Goal: Task Accomplishment & Management: Manage account settings

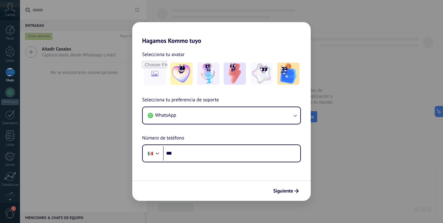
click at [419, 91] on div "Hagamos Kommo tuyo Selecciona tu avatar Selecciona tu preferencia de soporte Wh…" at bounding box center [221, 111] width 443 height 223
click at [295, 184] on div "Siguiente" at bounding box center [221, 190] width 178 height 20
click at [276, 184] on div "Siguiente" at bounding box center [221, 190] width 178 height 20
click at [280, 191] on span "Siguiente" at bounding box center [283, 190] width 20 height 4
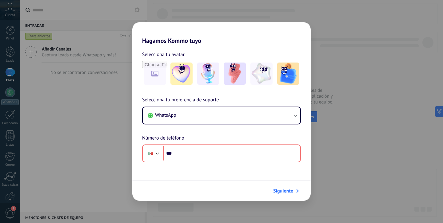
click at [278, 191] on span "Siguiente" at bounding box center [283, 190] width 20 height 4
click at [22, 34] on div "Hagamos Kommo tuyo Selecciona tu avatar Selecciona tu preferencia de soporte Wh…" at bounding box center [221, 111] width 443 height 223
click at [31, 68] on div "Hagamos Kommo tuyo Selecciona tu avatar Selecciona tu preferencia de soporte Wh…" at bounding box center [221, 111] width 443 height 223
click at [9, 118] on div "Hagamos Kommo tuyo Selecciona tu avatar Selecciona tu preferencia de soporte Wh…" at bounding box center [221, 111] width 443 height 223
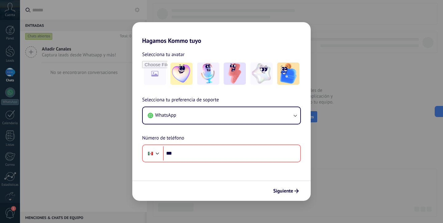
click at [31, 41] on div "Hagamos Kommo tuyo Selecciona tu avatar Selecciona tu preferencia de soporte Wh…" at bounding box center [221, 111] width 443 height 223
click at [4, 57] on div "Hagamos Kommo tuyo Selecciona tu avatar Selecciona tu preferencia de soporte Wh…" at bounding box center [221, 111] width 443 height 223
click at [3, 125] on div "Hagamos Kommo tuyo Selecciona tu avatar Selecciona tu preferencia de soporte Wh…" at bounding box center [221, 111] width 443 height 223
click at [4, 156] on div "Hagamos Kommo tuyo Selecciona tu avatar Selecciona tu preferencia de soporte Wh…" at bounding box center [221, 111] width 443 height 223
drag, startPoint x: 4, startPoint y: 185, endPoint x: 4, endPoint y: 194, distance: 8.6
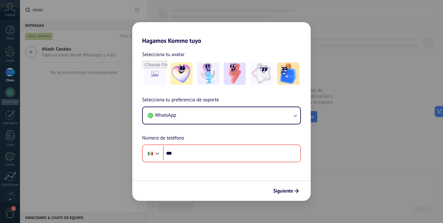
click at [4, 194] on div "Hagamos Kommo tuyo Selecciona tu avatar Selecciona tu preferencia de soporte Wh…" at bounding box center [221, 111] width 443 height 223
click at [9, 212] on div "Hagamos Kommo tuyo Selecciona tu avatar Selecciona tu preferencia de soporte Wh…" at bounding box center [221, 111] width 443 height 223
drag, startPoint x: 9, startPoint y: 213, endPoint x: 10, endPoint y: 177, distance: 36.0
click at [9, 212] on div "Hagamos Kommo tuyo Selecciona tu avatar Selecciona tu preferencia de soporte Wh…" at bounding box center [221, 111] width 443 height 223
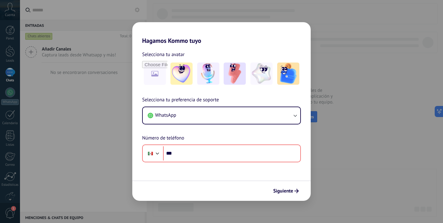
click at [10, 123] on div "Hagamos Kommo tuyo Selecciona tu avatar Selecciona tu preferencia de soporte Wh…" at bounding box center [221, 111] width 443 height 223
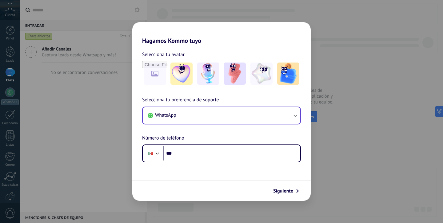
click at [275, 115] on button "WhatsApp" at bounding box center [221, 115] width 157 height 17
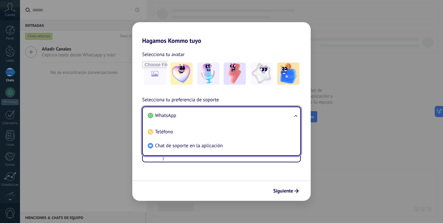
click at [275, 115] on li "WhatsApp" at bounding box center [220, 116] width 150 height 14
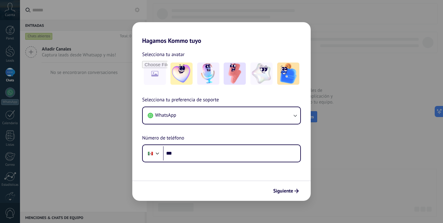
click at [403, 50] on div "Hagamos Kommo tuyo Selecciona tu avatar Selecciona tu preferencia de soporte Wh…" at bounding box center [221, 111] width 443 height 223
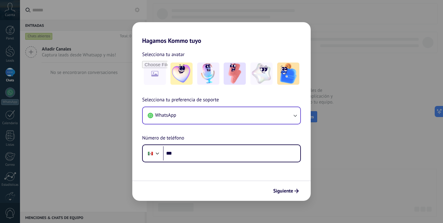
click at [200, 119] on button "WhatsApp" at bounding box center [221, 115] width 157 height 17
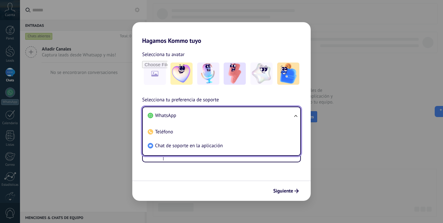
click at [200, 119] on li "WhatsApp" at bounding box center [220, 116] width 150 height 14
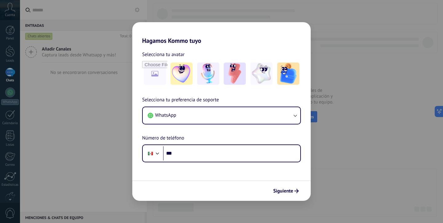
click at [12, 55] on div "Hagamos Kommo tuyo Selecciona tu avatar Selecciona tu preferencia de soporte Wh…" at bounding box center [221, 111] width 443 height 223
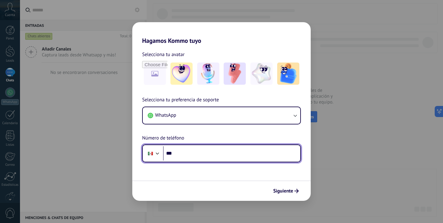
click at [188, 152] on input "***" at bounding box center [231, 153] width 137 height 14
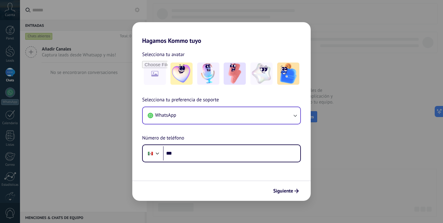
click at [258, 109] on button "WhatsApp" at bounding box center [221, 115] width 157 height 17
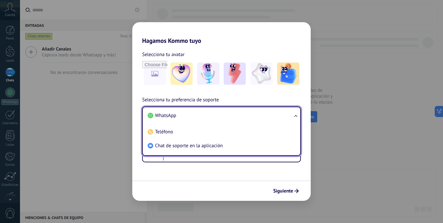
click at [237, 152] on ul "WhatsApp Teléfono Chat de soporte en la aplicación" at bounding box center [221, 130] width 159 height 49
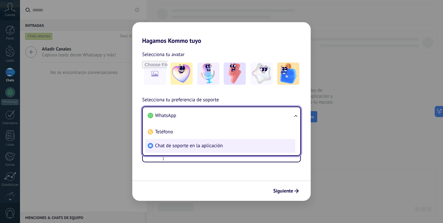
click at [236, 145] on li "Chat de soporte en la aplicación" at bounding box center [220, 146] width 150 height 14
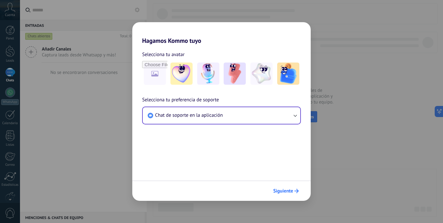
click at [291, 188] on span "Siguiente" at bounding box center [283, 190] width 20 height 4
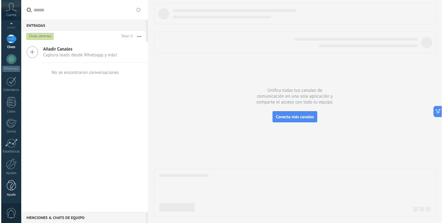
scroll to position [33, 0]
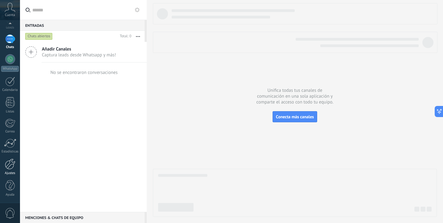
click at [14, 171] on link "Ajustes" at bounding box center [10, 166] width 20 height 17
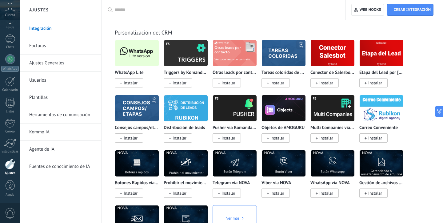
scroll to position [1498, 0]
click at [130, 85] on span "Instalar" at bounding box center [131, 83] width 14 height 6
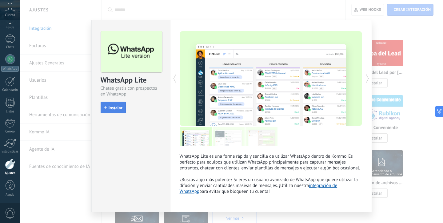
click at [113, 107] on span "Instalar" at bounding box center [116, 107] width 14 height 4
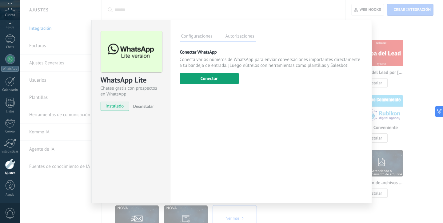
click at [207, 81] on button "Conectar" at bounding box center [209, 78] width 59 height 11
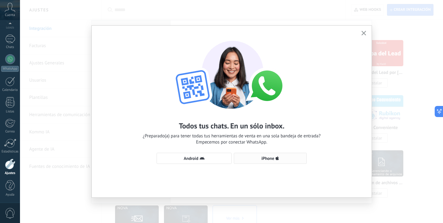
click at [275, 158] on icon "button" at bounding box center [277, 158] width 4 height 5
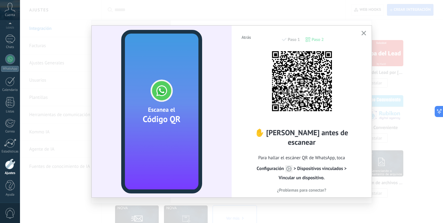
click at [242, 38] on span "Atrás" at bounding box center [246, 37] width 10 height 4
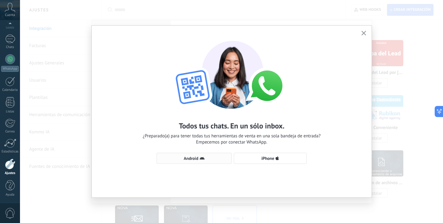
click at [188, 160] on span "Android" at bounding box center [191, 158] width 14 height 4
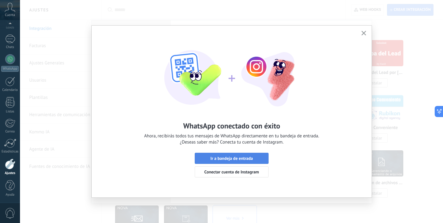
click at [221, 160] on span "Ir a bandeja de entrada" at bounding box center [231, 158] width 42 height 4
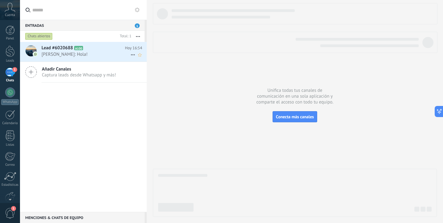
click at [96, 57] on span "[PERSON_NAME]: Hola!" at bounding box center [86, 54] width 89 height 6
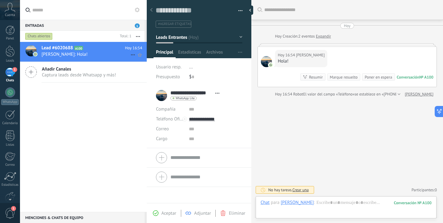
scroll to position [9, 0]
click at [192, 129] on input "text" at bounding box center [215, 129] width 53 height 10
click at [192, 77] on input "text" at bounding box center [193, 77] width 2 height 10
click at [176, 39] on span "Leads Entrantes" at bounding box center [171, 37] width 31 height 6
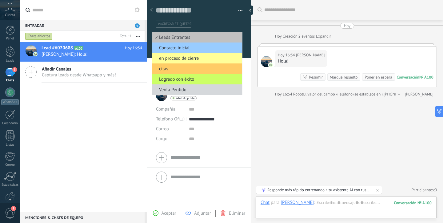
click at [218, 18] on div "#agregar etiquetas" at bounding box center [199, 21] width 87 height 11
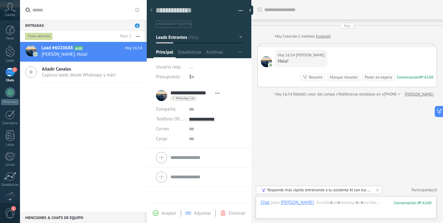
click at [175, 22] on span "#agregar etiquetas" at bounding box center [174, 24] width 33 height 4
click at [195, 27] on input "******" at bounding box center [198, 24] width 83 height 6
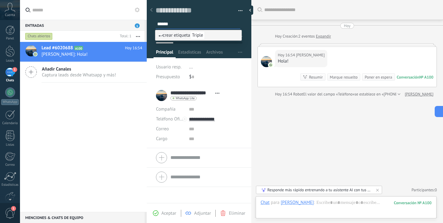
type input "******"
click at [199, 38] on span "Triple" at bounding box center [197, 35] width 15 height 8
click at [244, 40] on div at bounding box center [199, 27] width 105 height 62
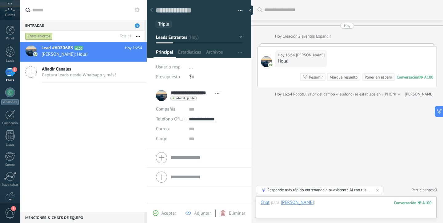
click at [346, 204] on div at bounding box center [345, 208] width 171 height 18
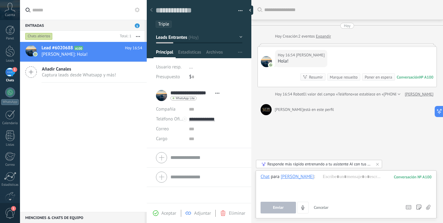
click at [429, 208] on use at bounding box center [428, 206] width 4 height 5
click at [0, 0] on input "file" at bounding box center [0, 0] width 0 height 0
click at [349, 181] on div at bounding box center [345, 184] width 171 height 23
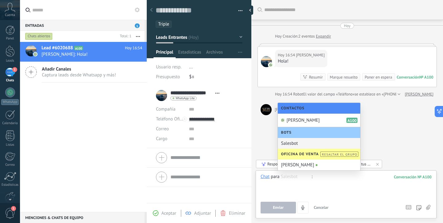
click at [344, 141] on div "Salesbot" at bounding box center [319, 143] width 82 height 11
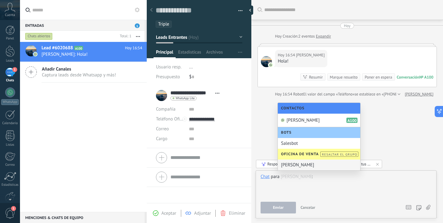
click at [329, 166] on div "[PERSON_NAME]" at bounding box center [319, 164] width 82 height 11
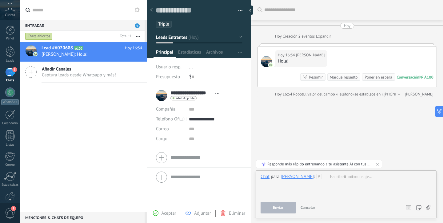
click at [358, 166] on div "Responde más rápido entrenando a tu asistente AI con tus fuentes de datos" at bounding box center [319, 163] width 104 height 5
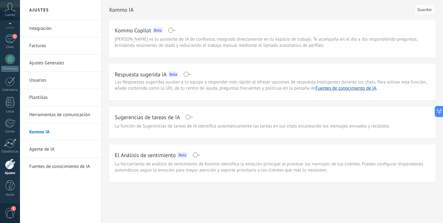
scroll to position [0, 0]
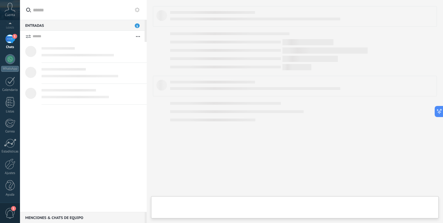
type textarea "**********"
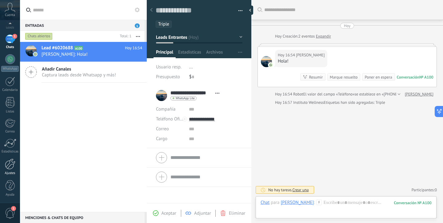
scroll to position [33, 0]
click at [7, 171] on div "Ajustes" at bounding box center [10, 173] width 18 height 4
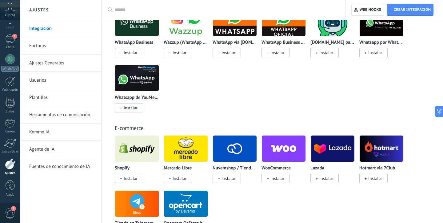
scroll to position [275, 0]
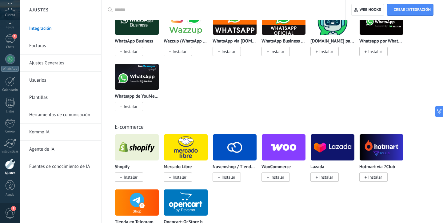
click at [59, 97] on link "Plantillas" at bounding box center [62, 97] width 66 height 17
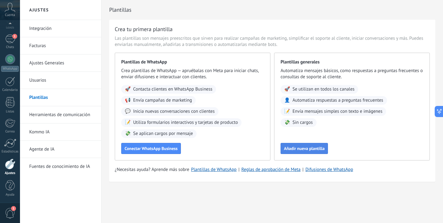
click at [300, 148] on span "Añadir nueva plantilla" at bounding box center [304, 148] width 41 height 4
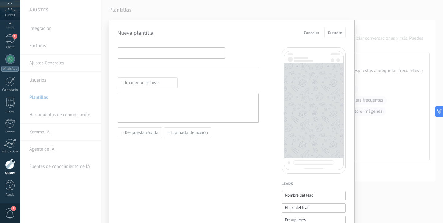
click at [161, 54] on input at bounding box center [171, 53] width 107 height 10
type input "******"
click at [184, 113] on div at bounding box center [188, 108] width 135 height 24
paste div
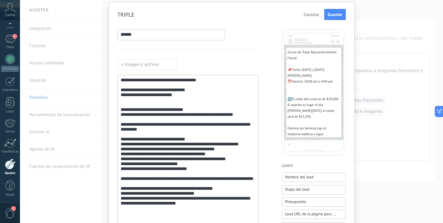
scroll to position [17, 0]
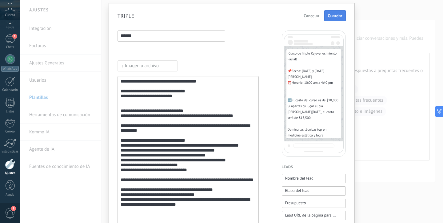
click at [331, 16] on span "Guardar" at bounding box center [334, 16] width 14 height 4
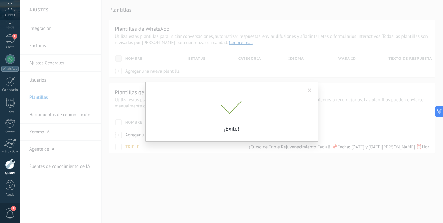
scroll to position [0, 0]
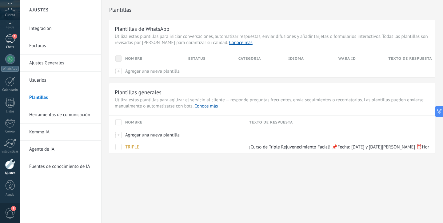
click at [9, 40] on div "1" at bounding box center [10, 38] width 10 height 9
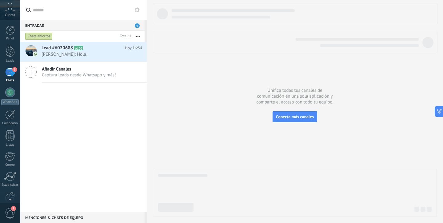
click at [85, 52] on span "[PERSON_NAME]: Hola!" at bounding box center [86, 54] width 89 height 6
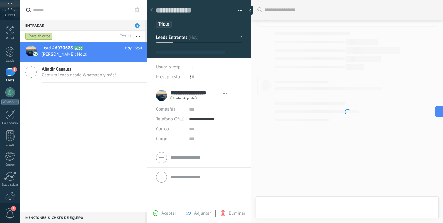
type textarea "**********"
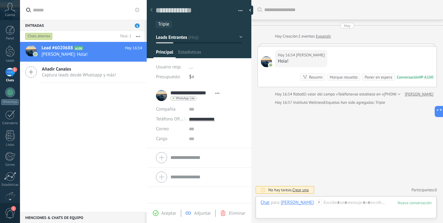
scroll to position [9, 0]
click at [342, 202] on div at bounding box center [345, 208] width 171 height 18
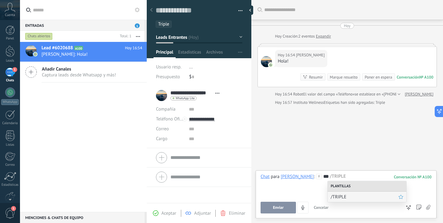
click at [358, 193] on div "/TRIPLE" at bounding box center [366, 196] width 79 height 10
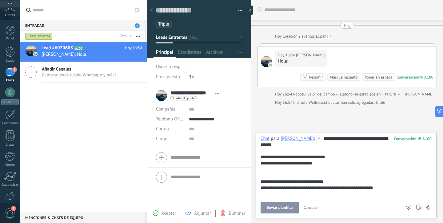
scroll to position [105, 0]
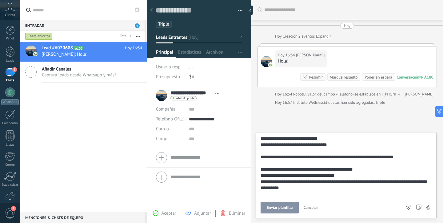
click at [288, 206] on span "Enviar plantilla" at bounding box center [280, 207] width 26 height 4
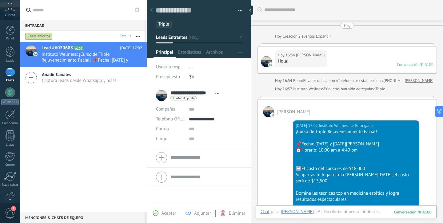
scroll to position [0, 0]
click at [8, 57] on link "Leads" at bounding box center [10, 54] width 20 height 17
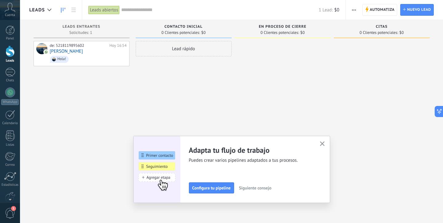
click at [321, 142] on icon "button" at bounding box center [322, 143] width 5 height 5
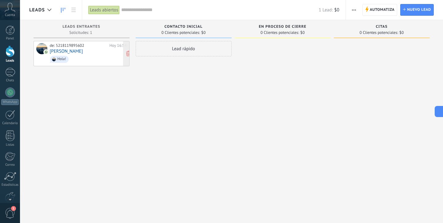
click at [103, 63] on div "de: 5218119895602 [DATE] 16:54 [PERSON_NAME]!" at bounding box center [82, 53] width 96 height 25
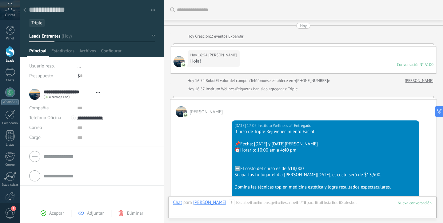
scroll to position [9, 0]
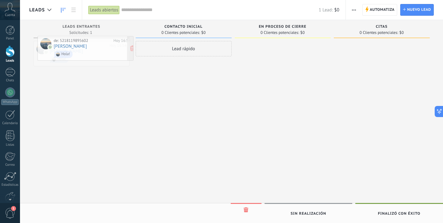
drag, startPoint x: 105, startPoint y: 63, endPoint x: 101, endPoint y: 57, distance: 7.0
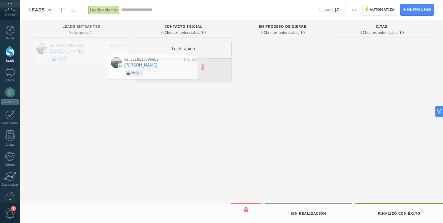
drag, startPoint x: 102, startPoint y: 57, endPoint x: 180, endPoint y: 69, distance: 79.5
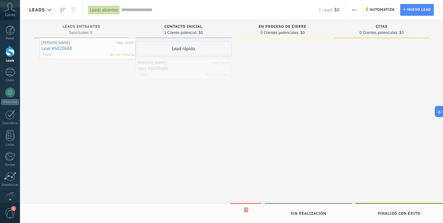
drag, startPoint x: 180, startPoint y: 69, endPoint x: 85, endPoint y: 49, distance: 98.0
drag, startPoint x: 192, startPoint y: 75, endPoint x: 90, endPoint y: 56, distance: 103.5
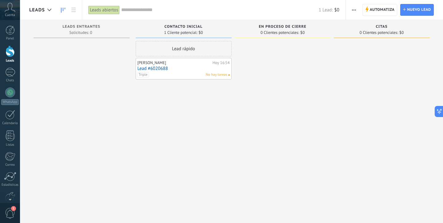
click at [176, 69] on link "Lead #6020688" at bounding box center [183, 68] width 92 height 5
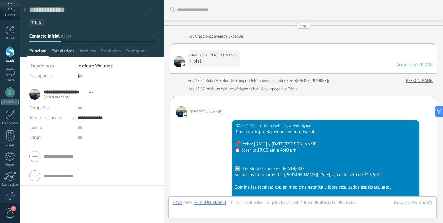
scroll to position [206, 0]
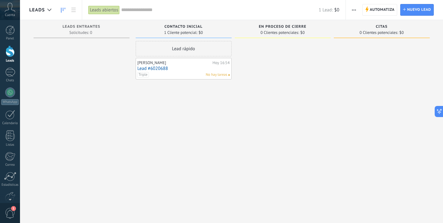
click at [180, 68] on link "Lead #6020688" at bounding box center [183, 68] width 92 height 5
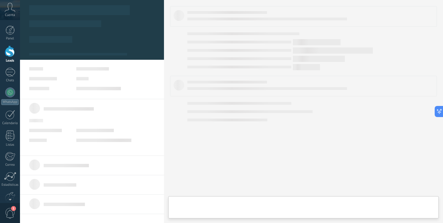
type textarea "**********"
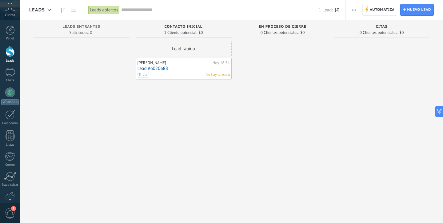
click at [290, 27] on span "en proceso de cierre" at bounding box center [283, 27] width 48 height 4
drag, startPoint x: 307, startPoint y: 26, endPoint x: 264, endPoint y: 26, distance: 43.4
click at [264, 26] on div "en proceso de cierre" at bounding box center [283, 27] width 90 height 5
click at [414, 10] on span "Nuevo lead" at bounding box center [419, 9] width 24 height 11
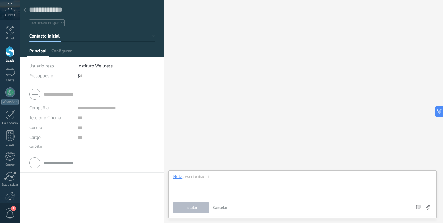
click at [22, 9] on div at bounding box center [24, 10] width 9 height 12
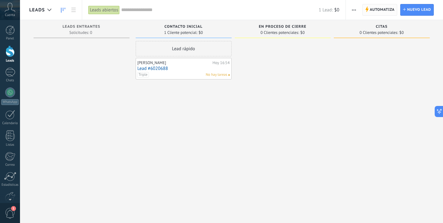
click at [385, 12] on span "Automatiza" at bounding box center [382, 9] width 25 height 11
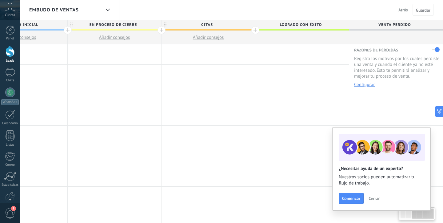
scroll to position [0, 239]
click at [131, 24] on span "en proceso de cierre" at bounding box center [113, 25] width 90 height 10
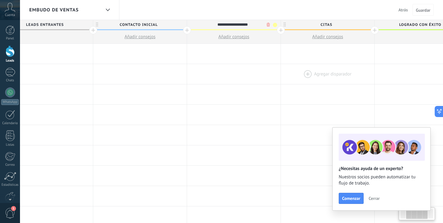
scroll to position [0, 118]
click at [283, 29] on div at bounding box center [283, 30] width 8 height 8
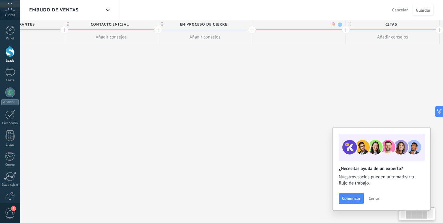
scroll to position [0, 164]
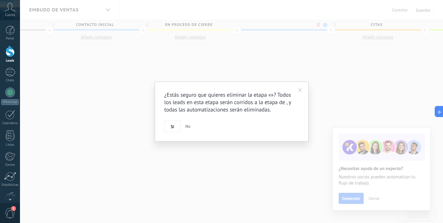
click at [317, 25] on body ".abccls-1,.abccls-2{fill-rule:evenodd}.abccls-2{fill:#fff} .abfcls-1{fill:none}…" at bounding box center [221, 111] width 443 height 223
click at [176, 126] on button "Si" at bounding box center [172, 126] width 16 height 12
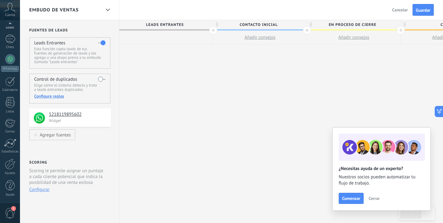
scroll to position [33, 0]
click at [14, 164] on div at bounding box center [10, 163] width 10 height 11
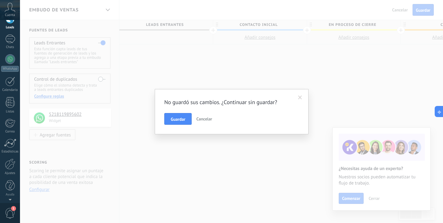
scroll to position [0, 0]
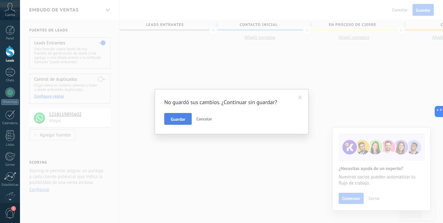
click at [181, 120] on span "Guardar" at bounding box center [178, 119] width 14 height 4
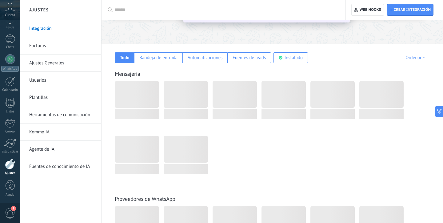
scroll to position [80, 0]
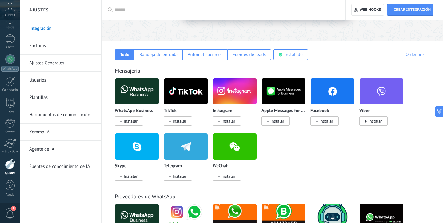
click at [321, 120] on span "Instalar" at bounding box center [326, 121] width 14 height 6
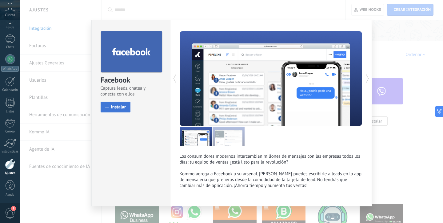
click at [121, 104] on button "Instalar" at bounding box center [116, 106] width 30 height 11
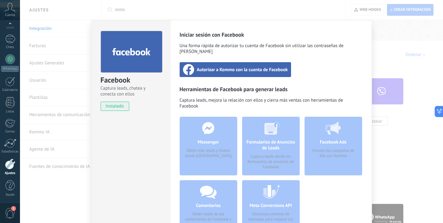
scroll to position [0, 0]
click at [261, 67] on div "Autorizar a Kommo con la cuenta de Facebook" at bounding box center [236, 69] width 112 height 15
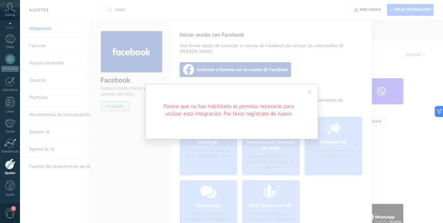
click at [311, 93] on span at bounding box center [309, 92] width 4 height 4
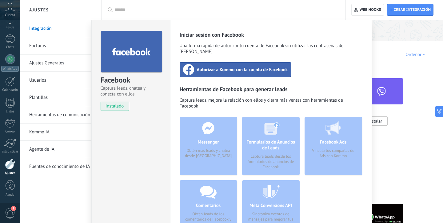
click at [382, 45] on div "Facebook Captura leads, chatea y conecta con ellos instalado Desinstalar Inicia…" at bounding box center [231, 111] width 423 height 223
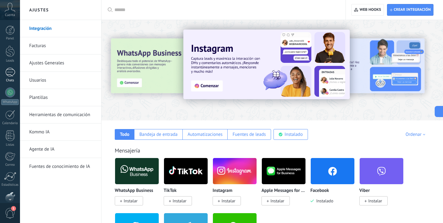
click at [10, 70] on div "1" at bounding box center [10, 72] width 10 height 9
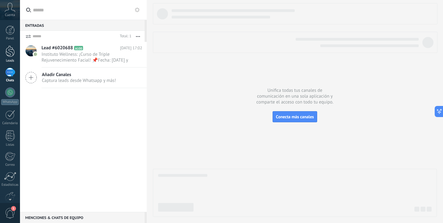
click at [10, 52] on div at bounding box center [10, 51] width 9 height 11
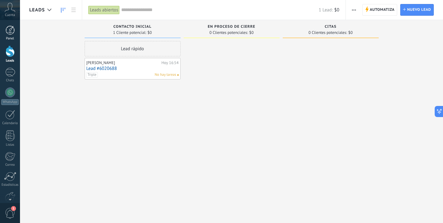
click at [14, 31] on div at bounding box center [10, 30] width 9 height 9
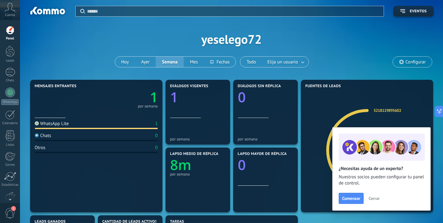
click at [374, 198] on span "Cerrar" at bounding box center [373, 198] width 11 height 4
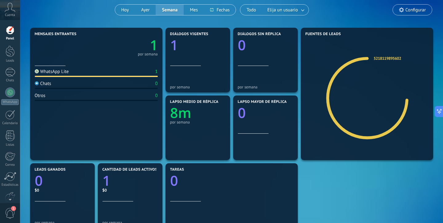
scroll to position [51, 0]
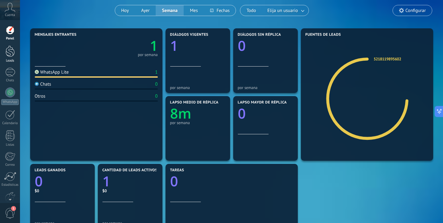
click at [12, 51] on div at bounding box center [10, 51] width 9 height 11
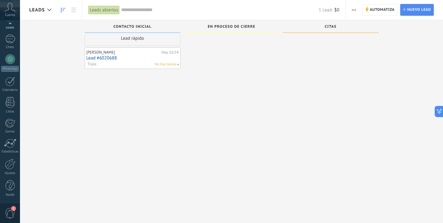
scroll to position [33, 0]
click at [14, 164] on div at bounding box center [10, 163] width 10 height 11
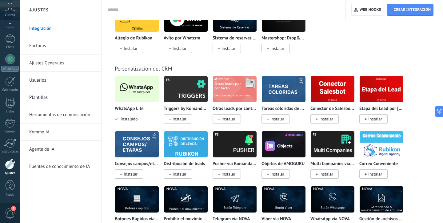
scroll to position [1469, 0]
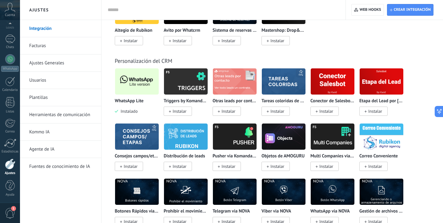
click at [146, 82] on img at bounding box center [137, 81] width 44 height 30
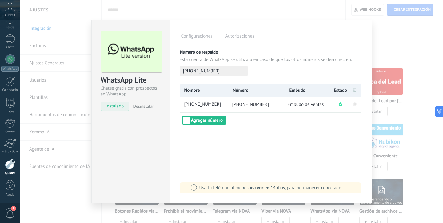
click at [404, 45] on div "WhatsApp Lite Chatee gratis con prospectos en WhatsApp instalado Desinstalar Co…" at bounding box center [231, 111] width 423 height 223
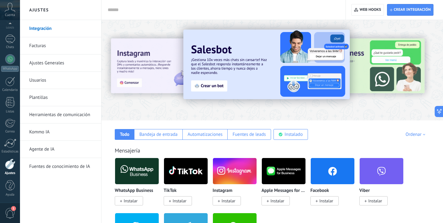
scroll to position [0, 0]
click at [279, 134] on use at bounding box center [281, 135] width 4 height 4
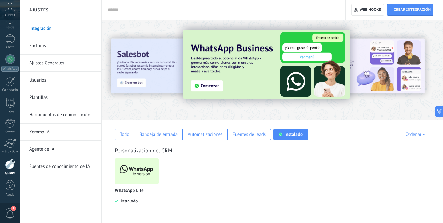
click at [133, 181] on img at bounding box center [137, 171] width 44 height 30
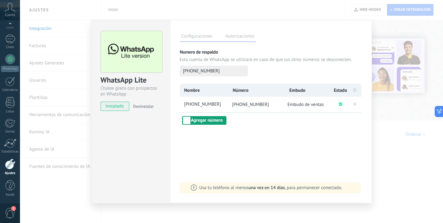
click at [212, 122] on button "Agregar número" at bounding box center [204, 120] width 44 height 9
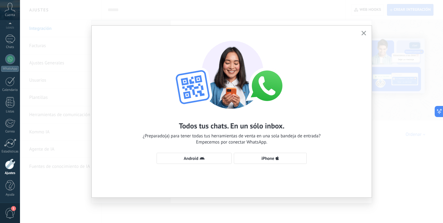
click at [364, 36] on span "button" at bounding box center [363, 33] width 5 height 5
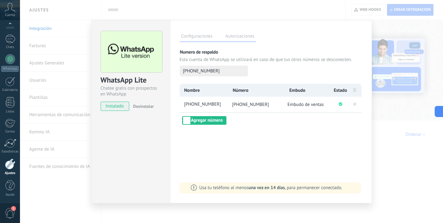
click at [245, 103] on span "[PHONE_NUMBER]" at bounding box center [250, 104] width 37 height 6
click at [202, 105] on span "[PHONE_NUMBER]" at bounding box center [205, 104] width 45 height 6
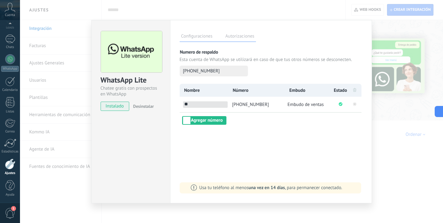
type input "*"
type input "*******"
click at [254, 123] on div "Nombre Número Embudo Estado ******* [PHONE_NUMBER] Embudo de ventas Agregar núm…" at bounding box center [271, 104] width 183 height 41
click at [217, 120] on button "Agregar número" at bounding box center [204, 120] width 44 height 9
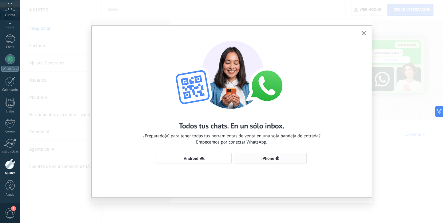
click at [271, 156] on span "iPhone" at bounding box center [267, 158] width 13 height 4
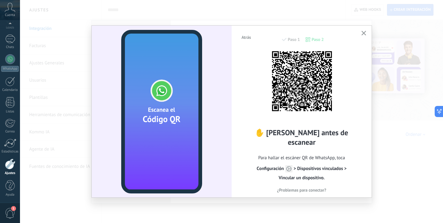
click at [364, 34] on use "button" at bounding box center [363, 33] width 5 height 5
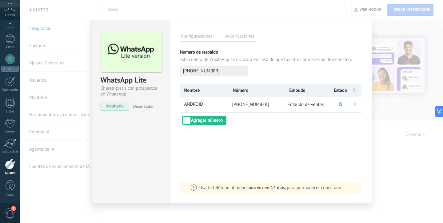
click at [414, 150] on div "WhatsApp Lite Chatee gratis con prospectos en WhatsApp instalado Desinstalar Co…" at bounding box center [231, 111] width 423 height 223
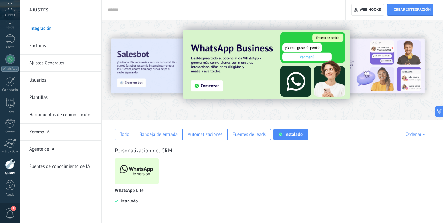
click at [137, 177] on img at bounding box center [137, 171] width 44 height 30
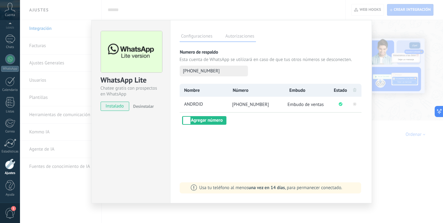
click at [304, 107] on span "Embudo de ventas" at bounding box center [305, 104] width 36 height 6
click at [296, 91] on span "Embudo" at bounding box center [297, 90] width 16 height 6
click at [291, 105] on span "Embudo de ventas" at bounding box center [305, 104] width 36 height 6
click at [291, 104] on span "Embudo de ventas" at bounding box center [305, 104] width 36 height 6
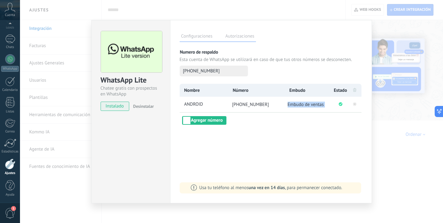
click at [291, 104] on span "Embudo de ventas" at bounding box center [305, 104] width 36 height 6
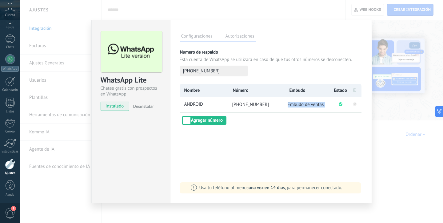
click at [291, 104] on span "Embudo de ventas" at bounding box center [305, 104] width 36 height 6
click at [295, 104] on span "Embudo de ventas" at bounding box center [305, 104] width 36 height 6
click at [298, 104] on span "Embudo de ventas" at bounding box center [305, 104] width 36 height 6
click at [321, 104] on span "Embudo de ventas" at bounding box center [305, 104] width 36 height 6
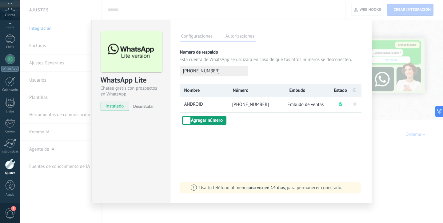
click at [190, 121] on button "Agregar número" at bounding box center [204, 120] width 44 height 9
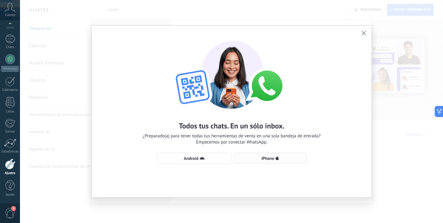
click at [277, 158] on use "button" at bounding box center [276, 158] width 3 height 4
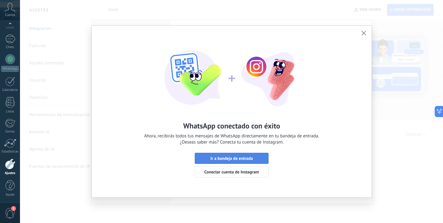
click at [244, 160] on span "Ir a bandeja de entrada" at bounding box center [231, 158] width 42 height 4
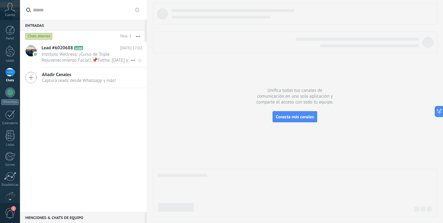
click at [104, 55] on span "Instituto Wellness: ¡Curso de Triple Rejuvenecimiento Facial! 📌Fecha: [DATE] y …" at bounding box center [86, 57] width 89 height 12
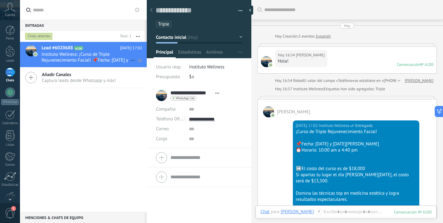
scroll to position [97, 0]
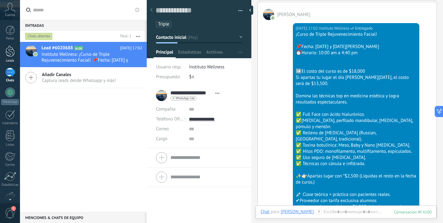
click at [6, 53] on div at bounding box center [10, 51] width 9 height 11
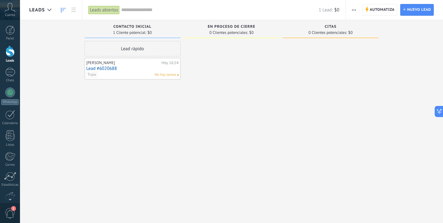
click at [37, 9] on span "Leads" at bounding box center [37, 10] width 16 height 6
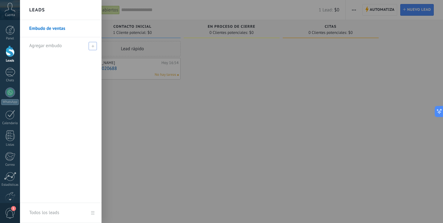
click at [59, 47] on span "Agregar embudo" at bounding box center [45, 46] width 33 height 6
click at [127, 66] on div at bounding box center [241, 111] width 443 height 223
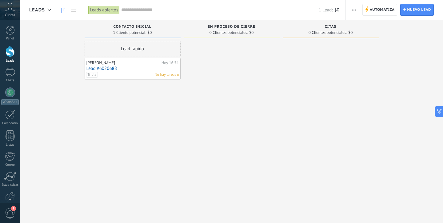
click at [138, 66] on link "Lead #6020688" at bounding box center [132, 68] width 92 height 5
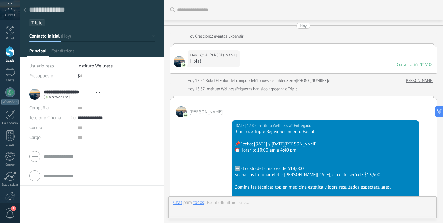
type textarea "**********"
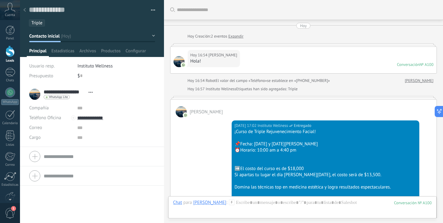
scroll to position [206, 0]
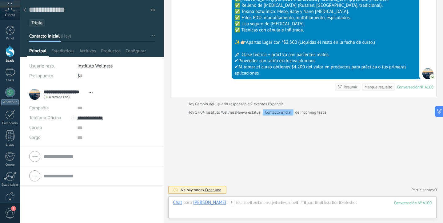
click at [26, 7] on div at bounding box center [24, 10] width 9 height 12
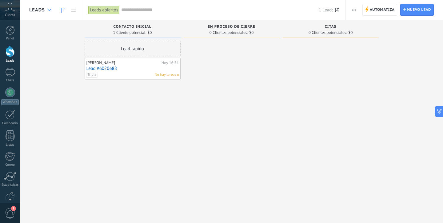
click at [45, 11] on div at bounding box center [49, 10] width 10 height 12
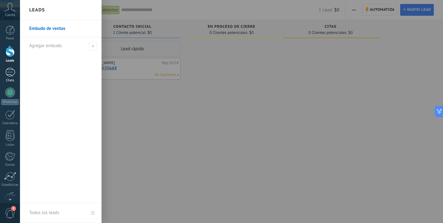
click at [4, 73] on link "1 Chats" at bounding box center [10, 75] width 20 height 15
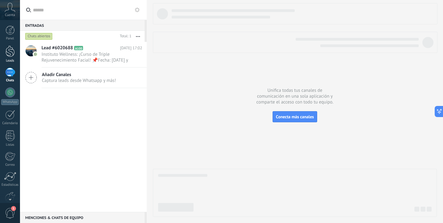
click at [14, 55] on div at bounding box center [10, 51] width 9 height 11
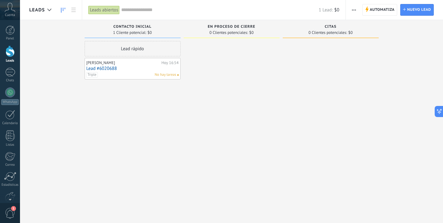
click at [399, 3] on div "Automatiza Nueva difusión Editar embudo Editar el diseño de la tarjeta Importar…" at bounding box center [394, 10] width 97 height 20
